Goal: Task Accomplishment & Management: Manage account settings

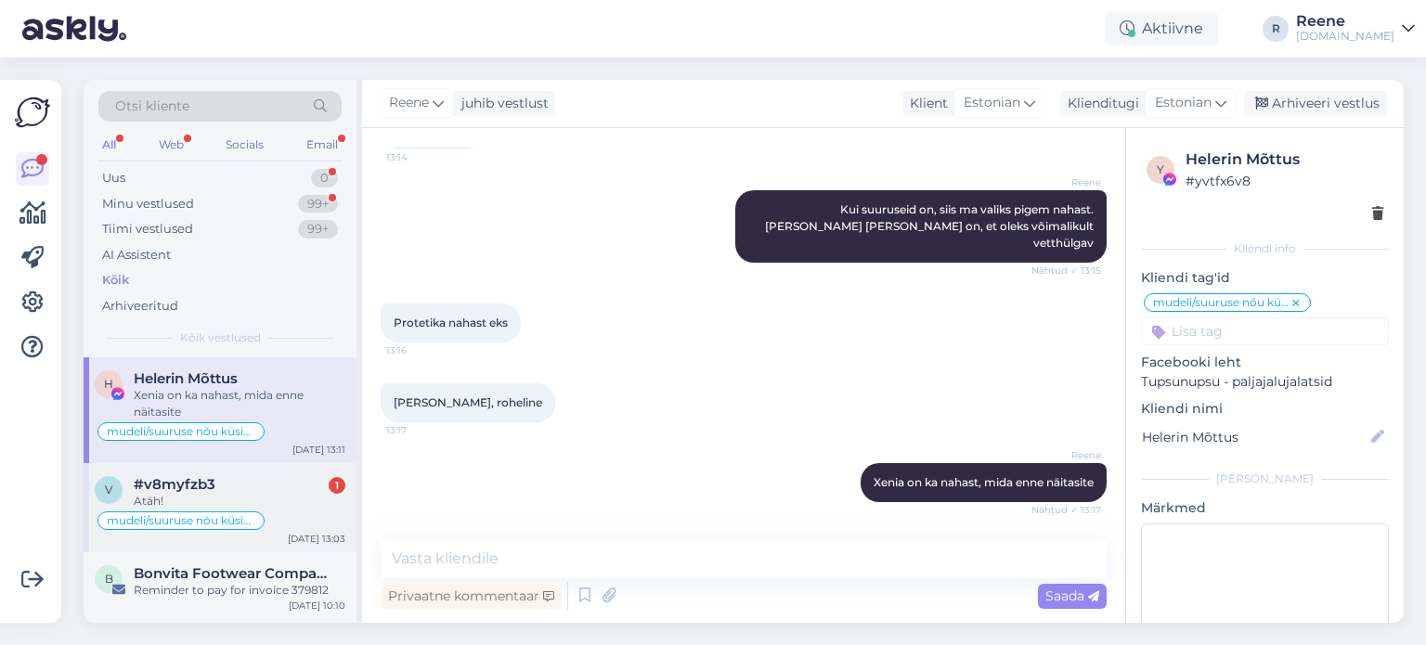
click at [200, 500] on div "Atäh!" at bounding box center [240, 501] width 212 height 17
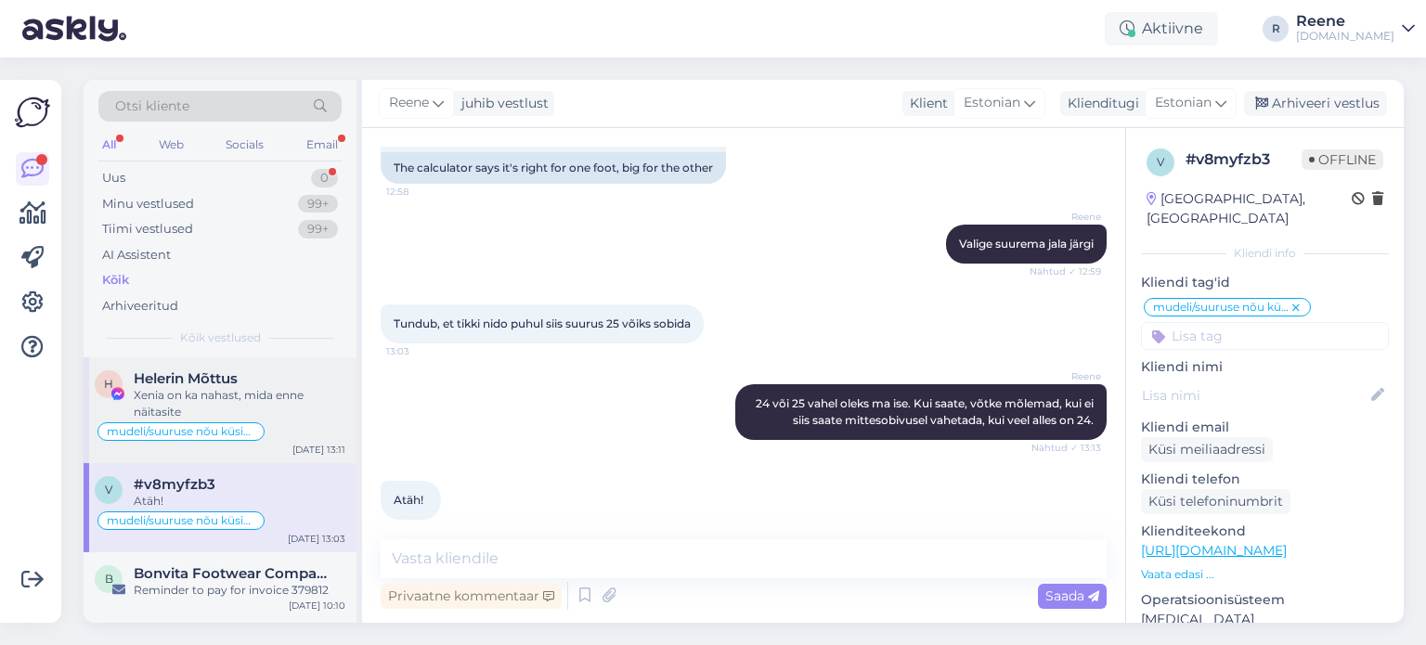
click at [208, 394] on div "Xenia on ka nahast, mida enne näitasite" at bounding box center [240, 403] width 212 height 33
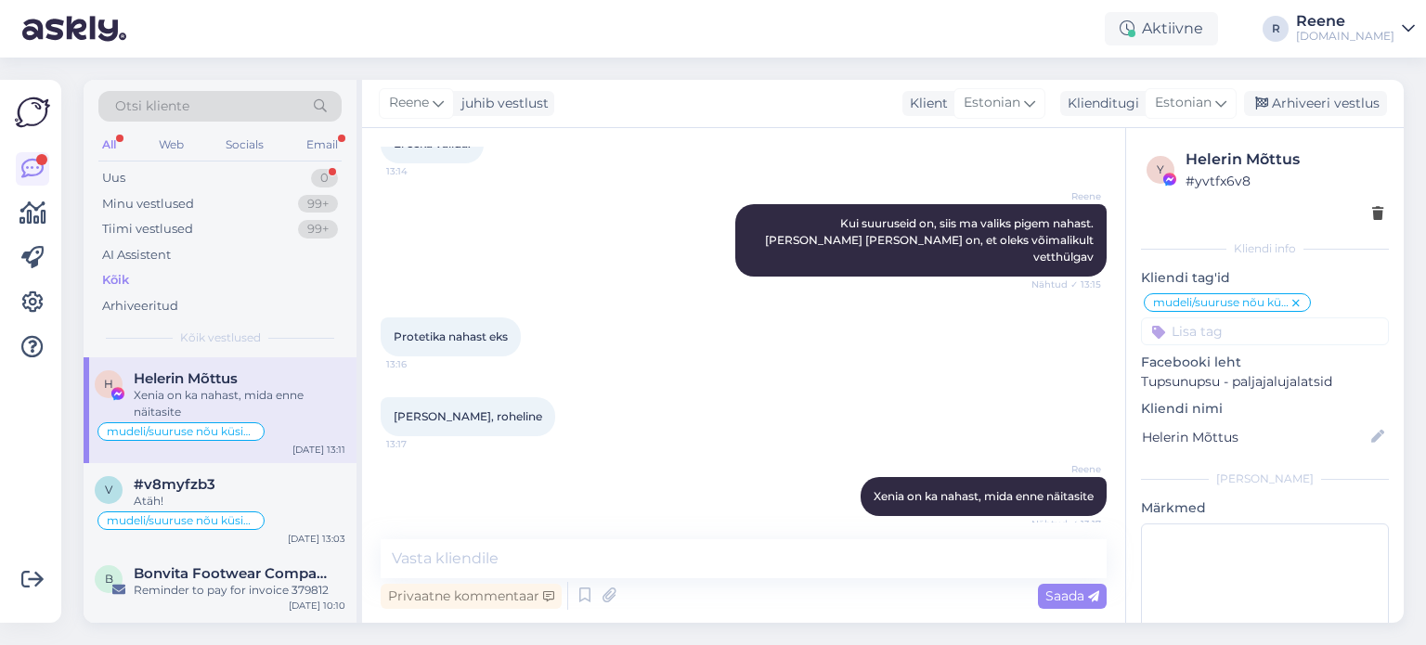
scroll to position [5431, 0]
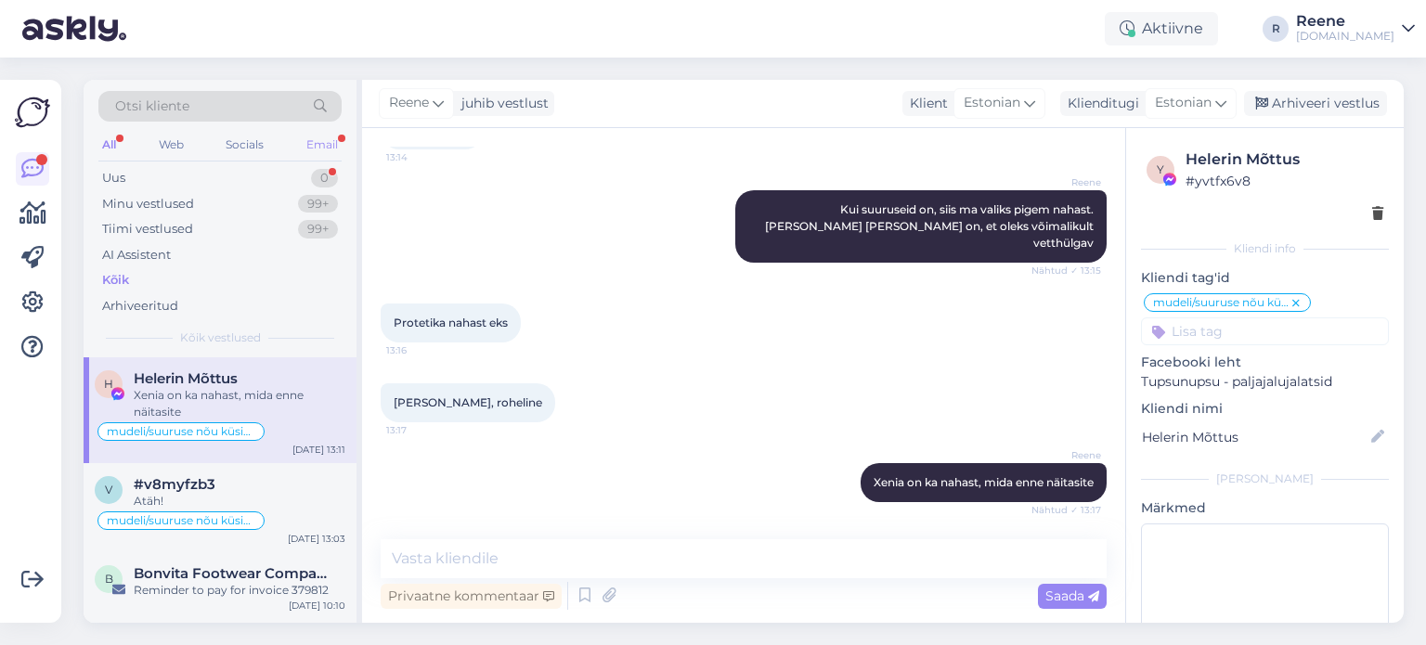
click at [316, 146] on div "Email" at bounding box center [322, 145] width 39 height 24
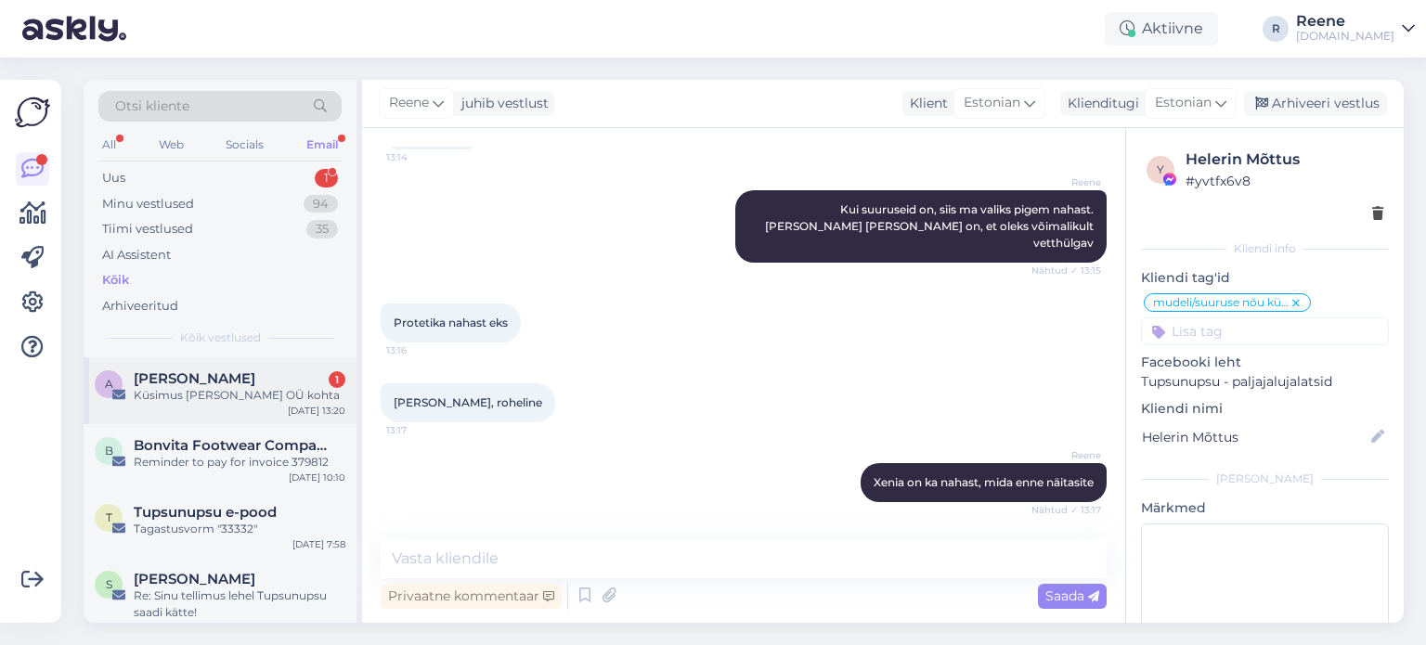
click at [207, 389] on div "Küsimus [PERSON_NAME] OÜ kohta" at bounding box center [240, 395] width 212 height 17
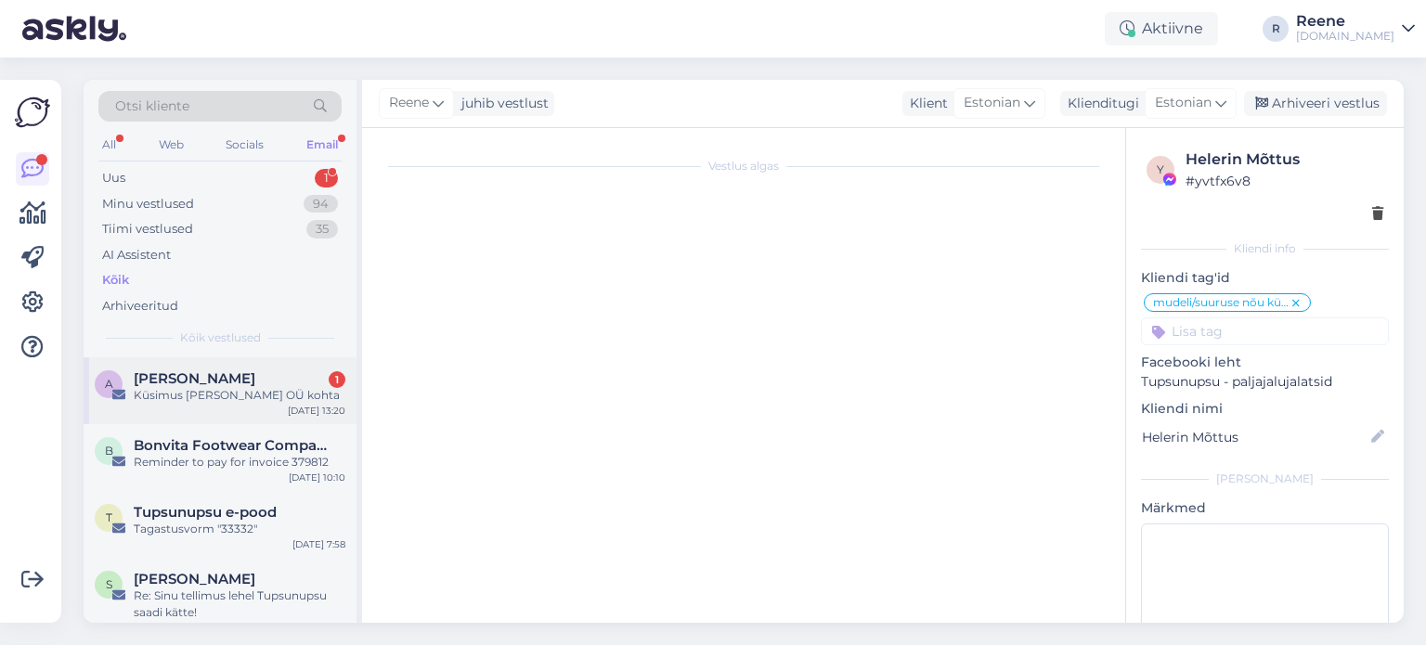
scroll to position [0, 0]
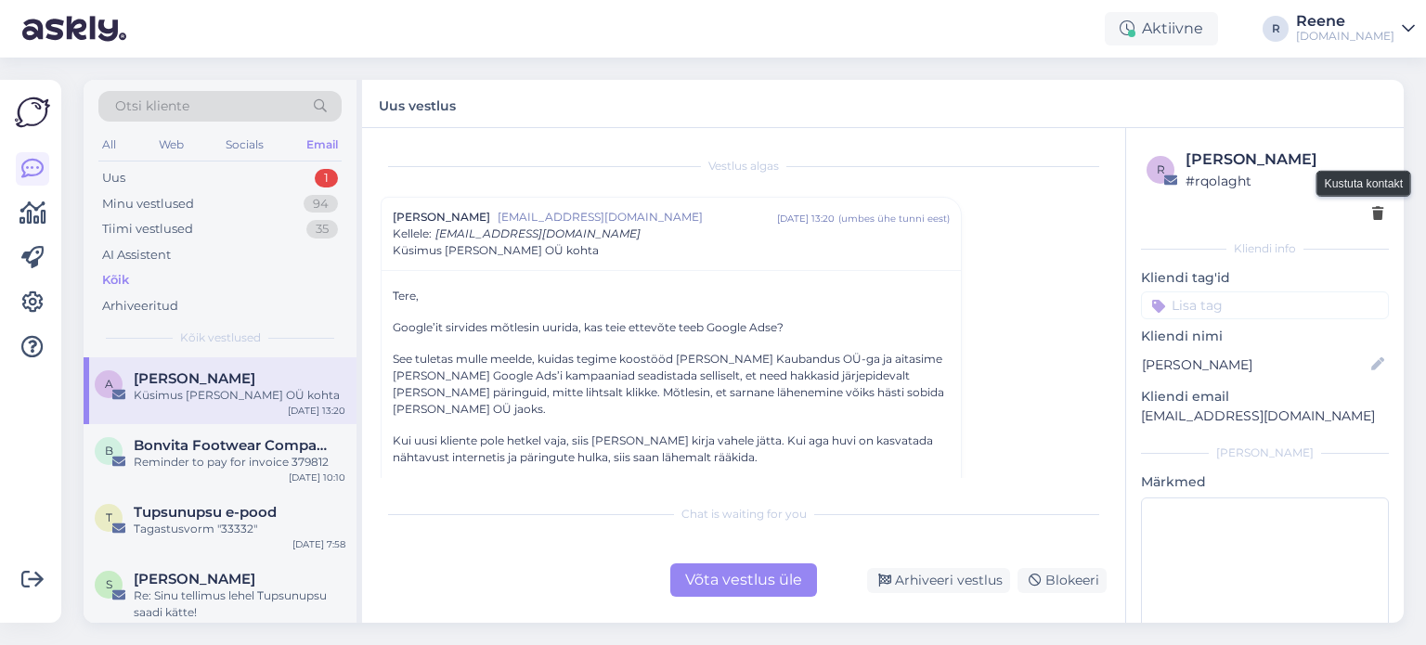
click at [1372, 218] on icon at bounding box center [1377, 214] width 11 height 13
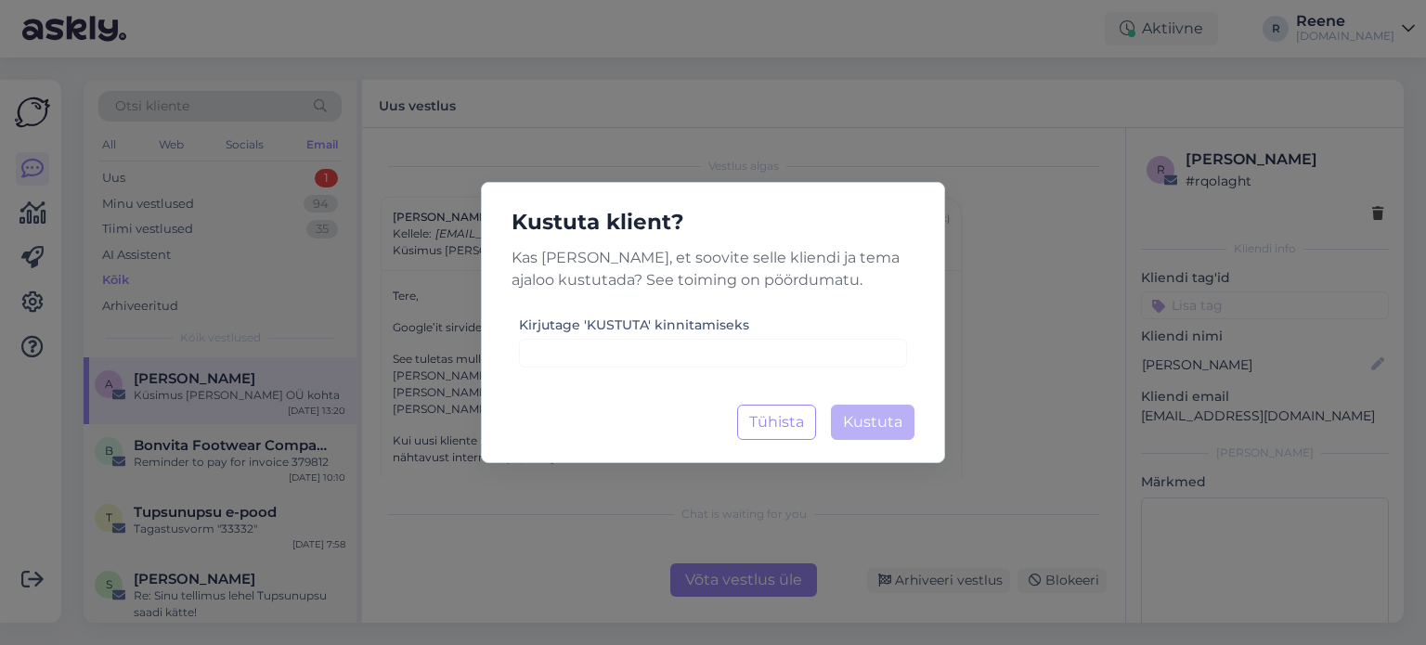
click at [762, 371] on div "Kustuta klient? Kas [PERSON_NAME], et soovite selle kliendi ja tema ajaloo kust…" at bounding box center [713, 322] width 464 height 281
click at [765, 361] on input at bounding box center [713, 353] width 388 height 29
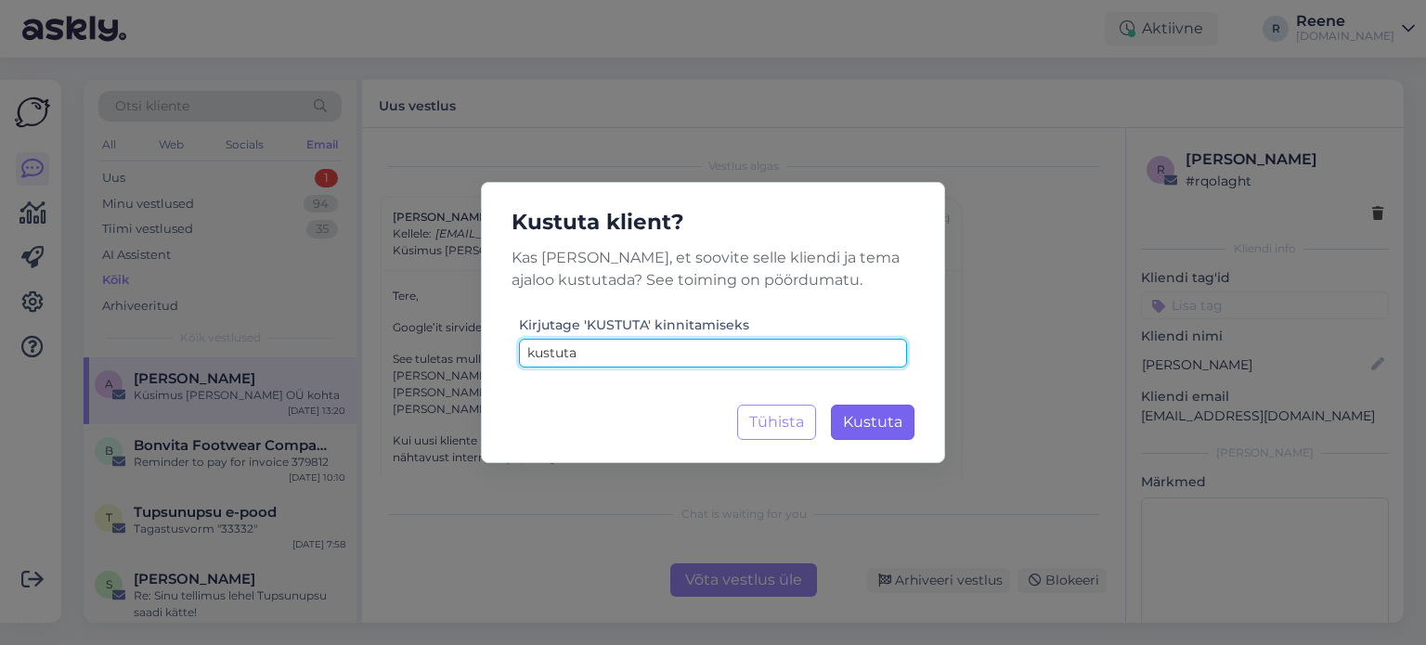
type input "kustuta"
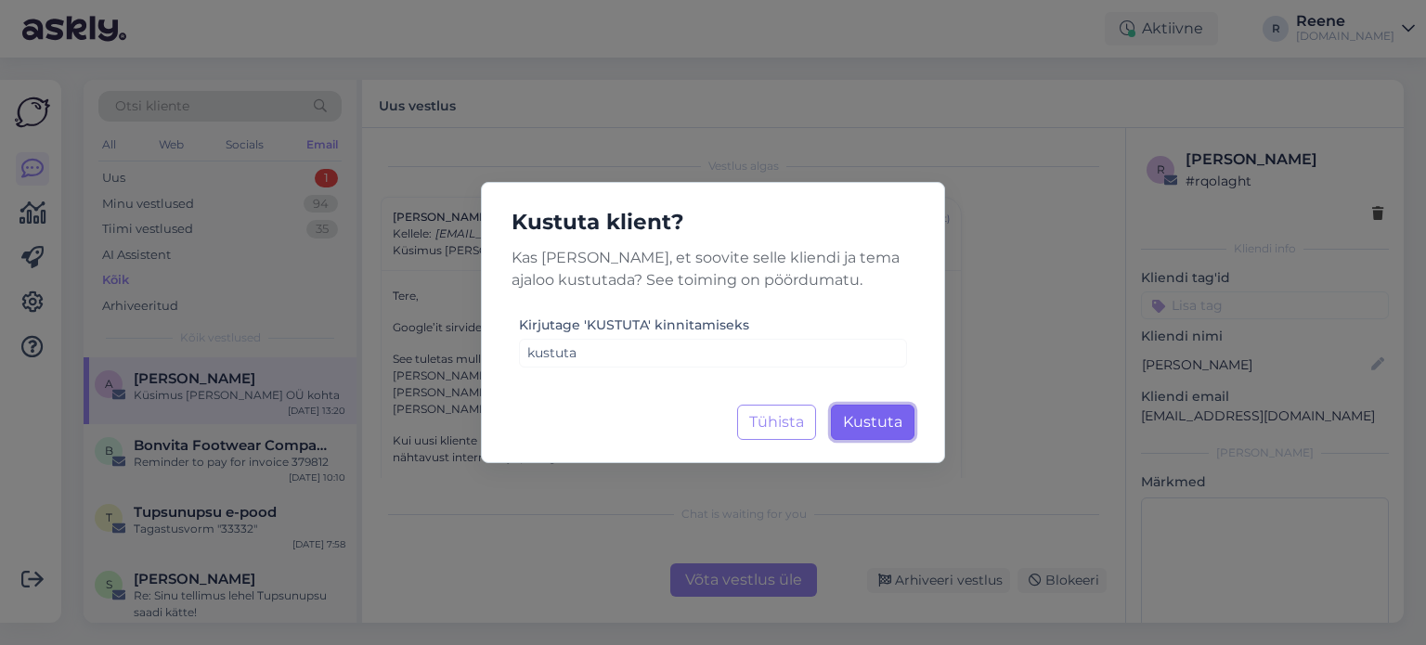
click at [888, 418] on span "Kustuta" at bounding box center [872, 422] width 59 height 18
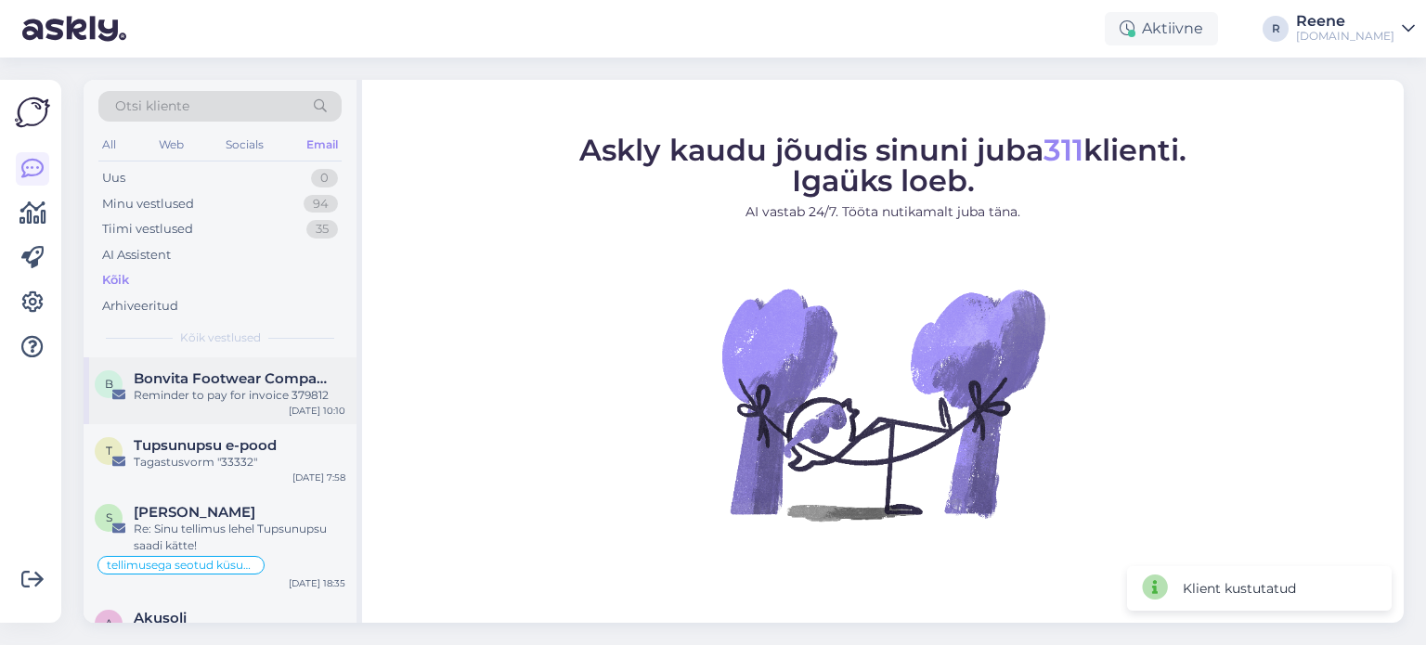
click at [290, 387] on div "Reminder to pay for invoice 379812" at bounding box center [240, 395] width 212 height 17
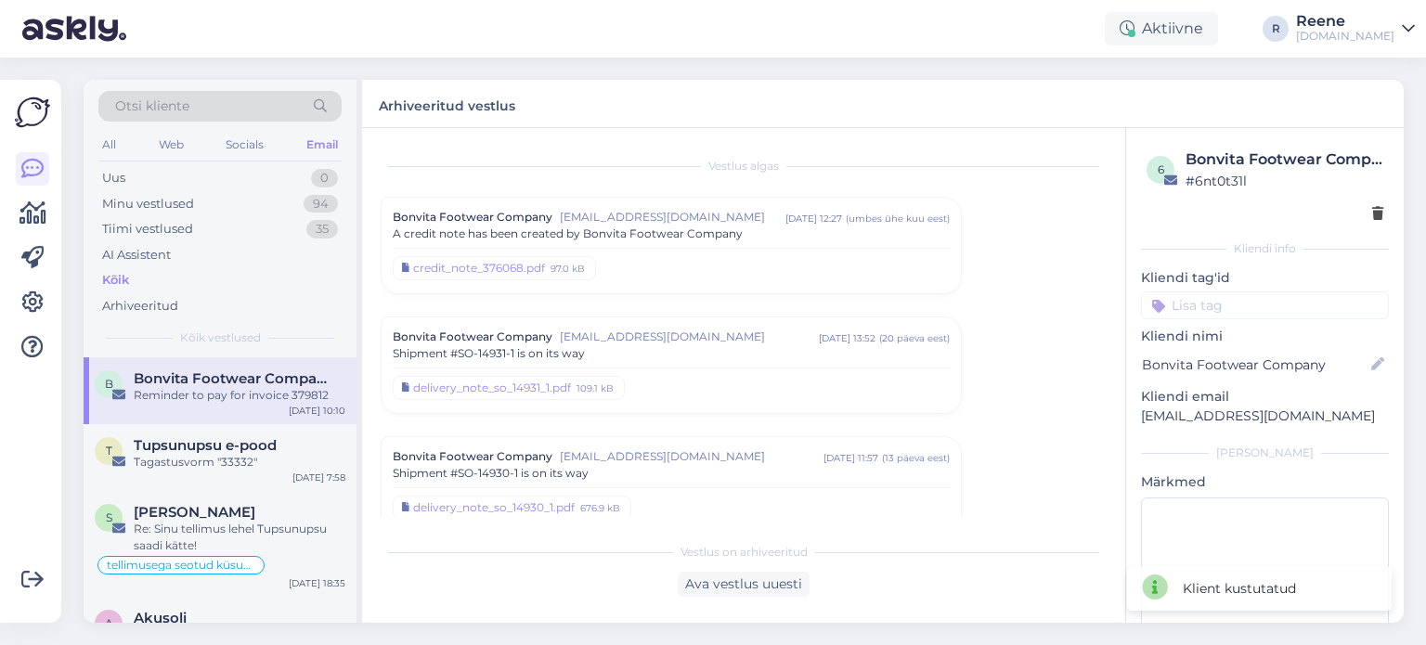
scroll to position [214, 0]
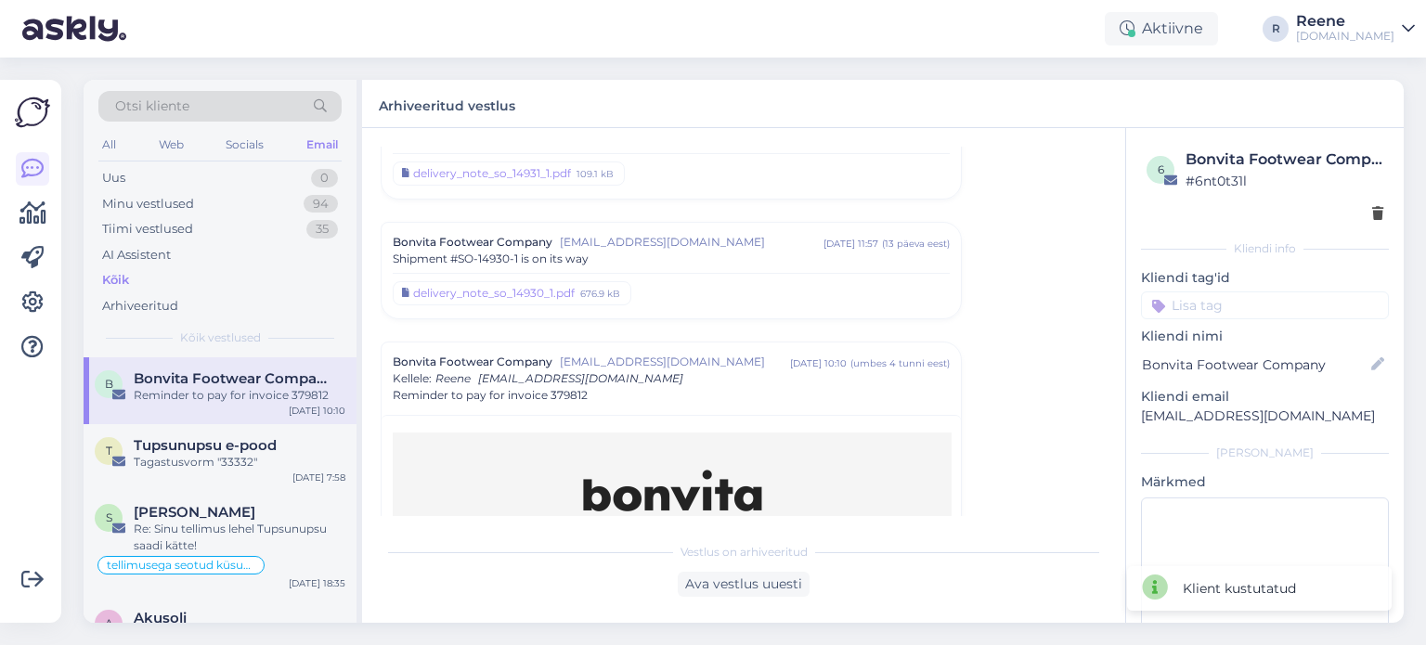
click at [1369, 214] on div "6 Bonvita Footwear Company # 6nt0t31l" at bounding box center [1265, 186] width 248 height 86
click at [1372, 214] on icon at bounding box center [1377, 214] width 11 height 13
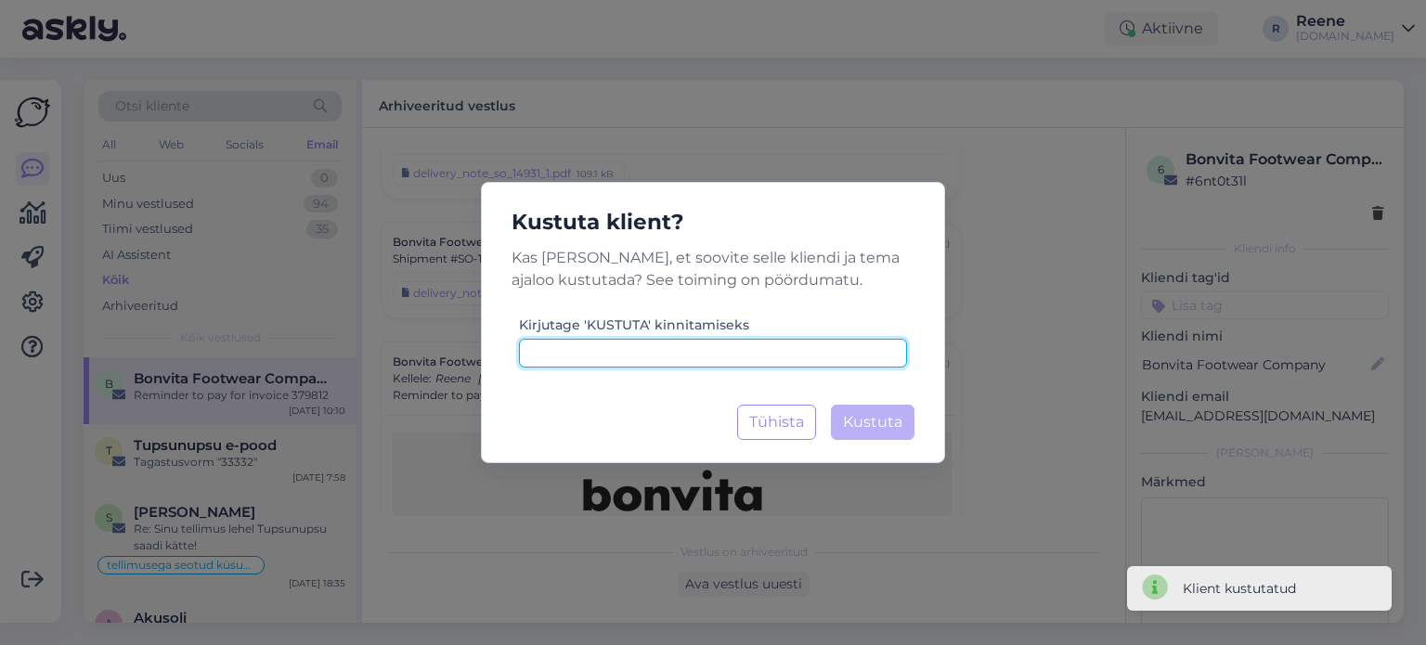
click at [785, 342] on input at bounding box center [713, 353] width 388 height 29
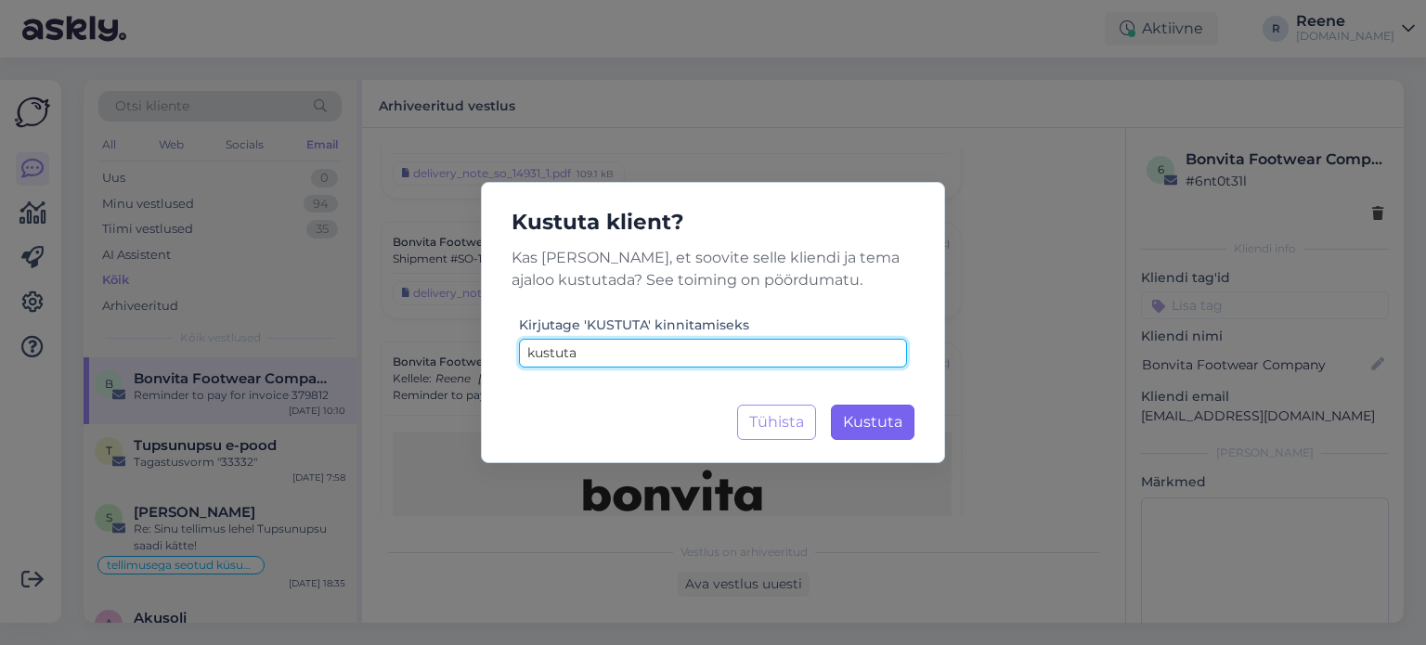
type input "kustuta"
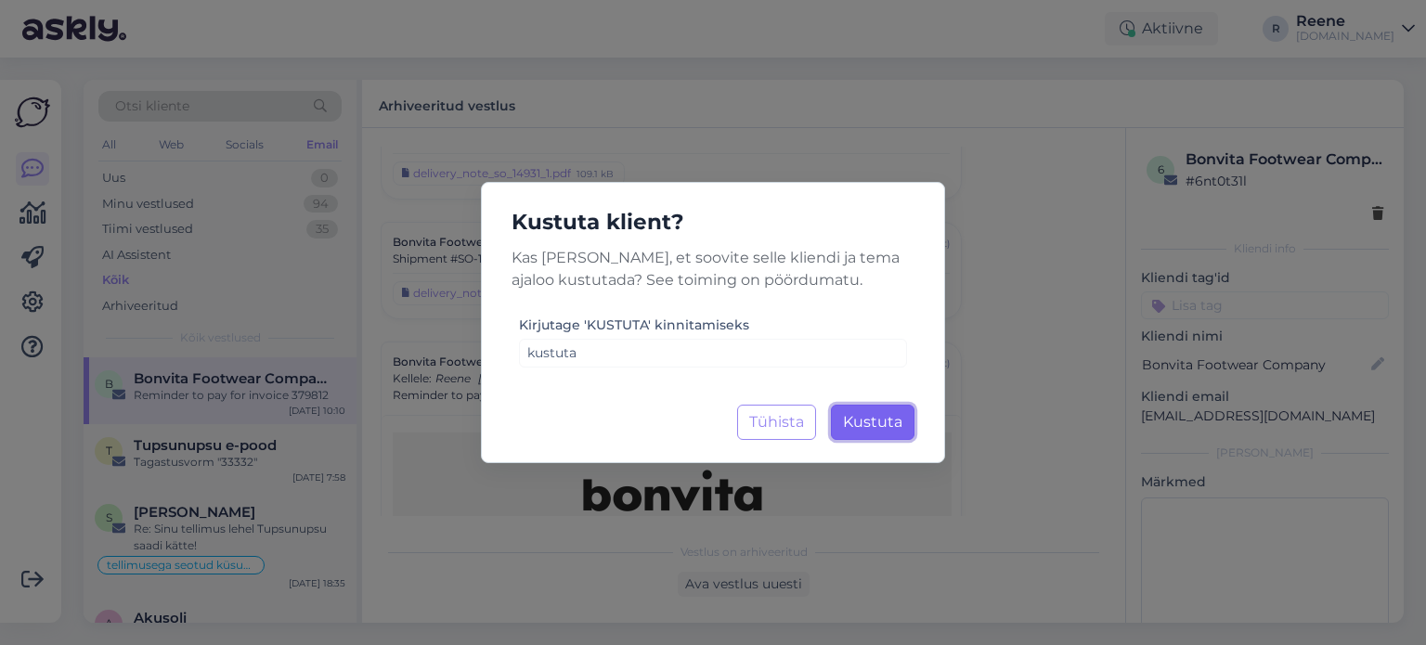
click at [903, 435] on button "Kustuta Laadimine..." at bounding box center [873, 422] width 84 height 35
